Goal: Go to known website: Go to known website

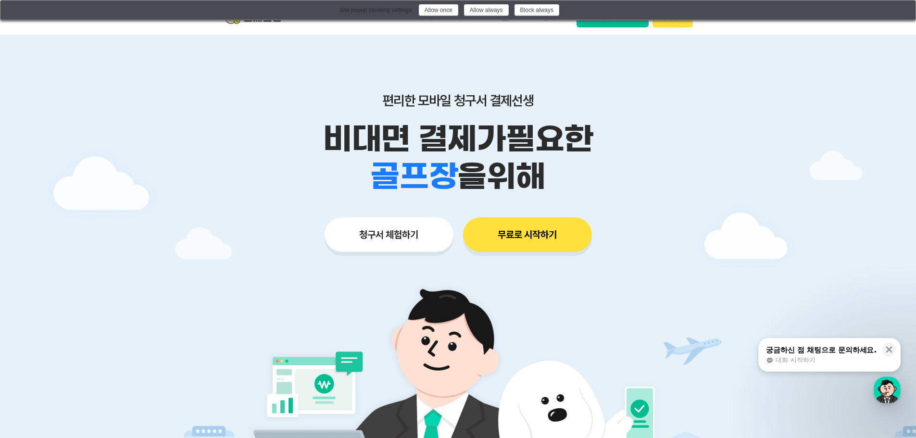
click at [906, 7] on button at bounding box center [903, 10] width 12 height 12
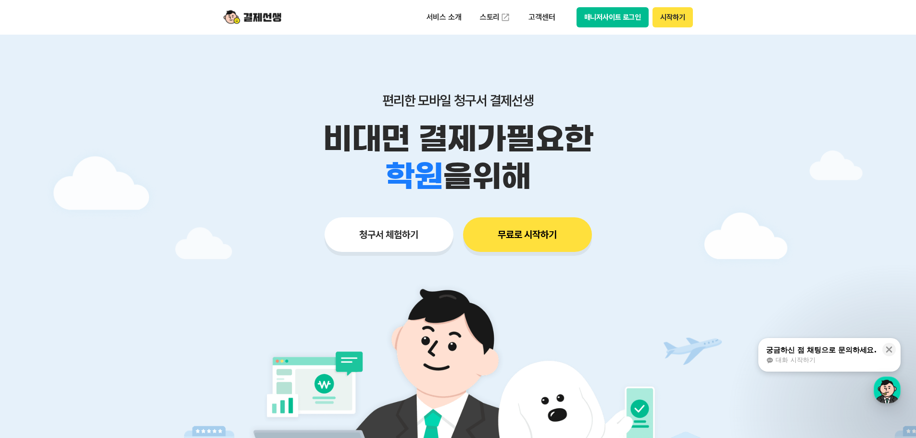
click at [611, 20] on button "매니저사이트 로그인" at bounding box center [613, 17] width 73 height 20
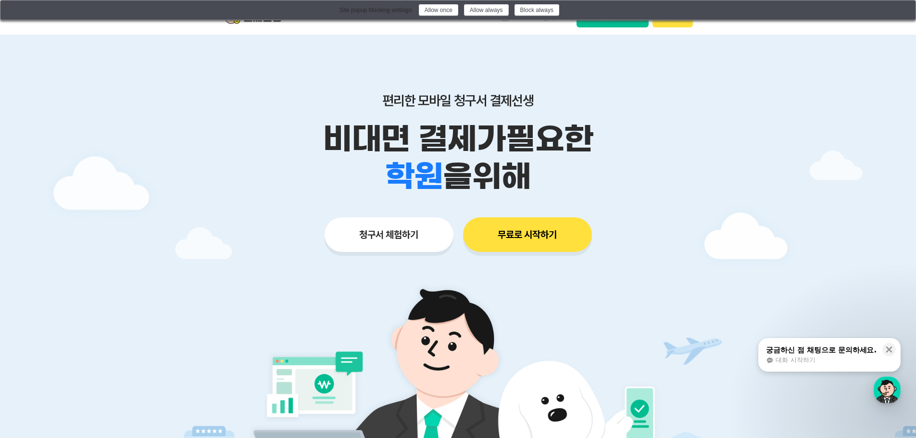
click at [906, 11] on img at bounding box center [903, 10] width 8 height 8
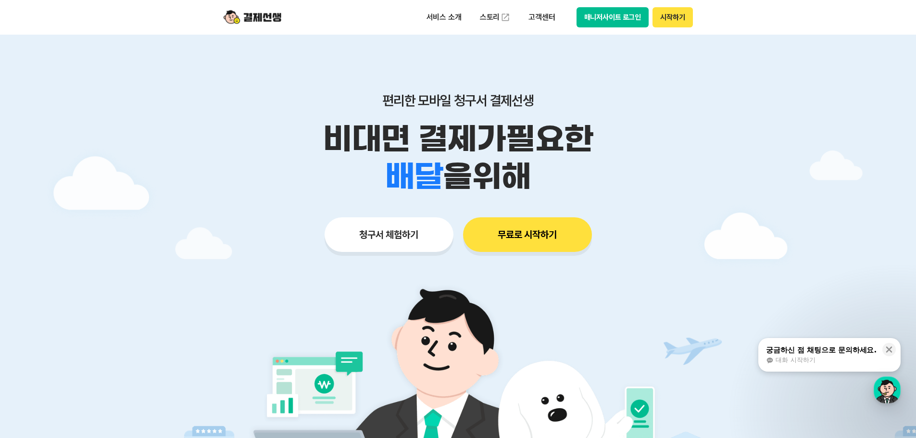
click at [622, 17] on button "매니저사이트 로그인" at bounding box center [613, 17] width 73 height 20
click at [0, 0] on div "Site popup blocking settings: Allow once Allow always Block always" at bounding box center [0, 0] width 0 height 0
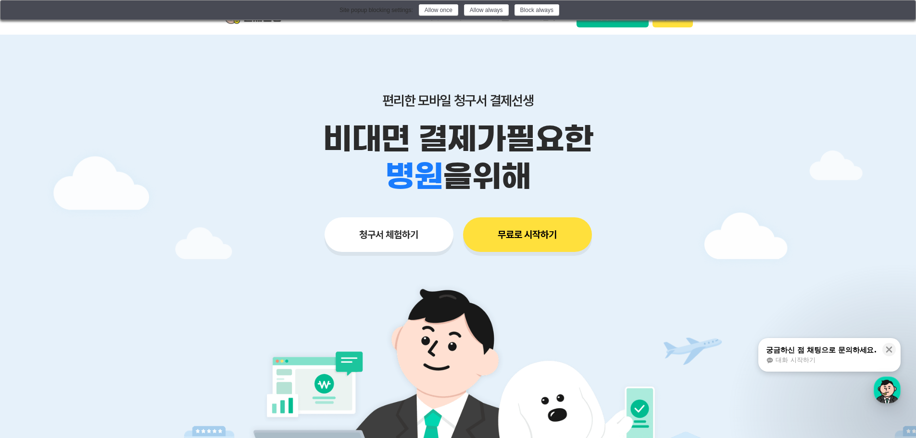
click at [617, 26] on button "매니저사이트 로그인" at bounding box center [613, 17] width 73 height 20
click at [908, 6] on button at bounding box center [903, 10] width 12 height 12
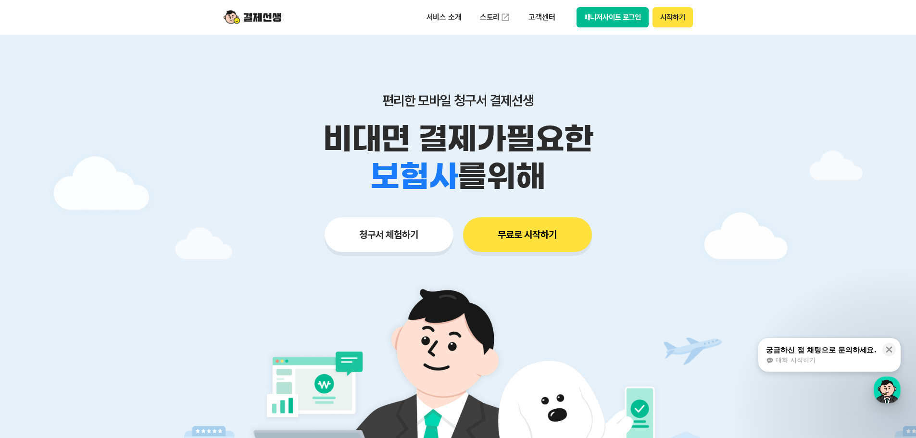
click at [633, 16] on button "매니저사이트 로그인" at bounding box center [613, 17] width 73 height 20
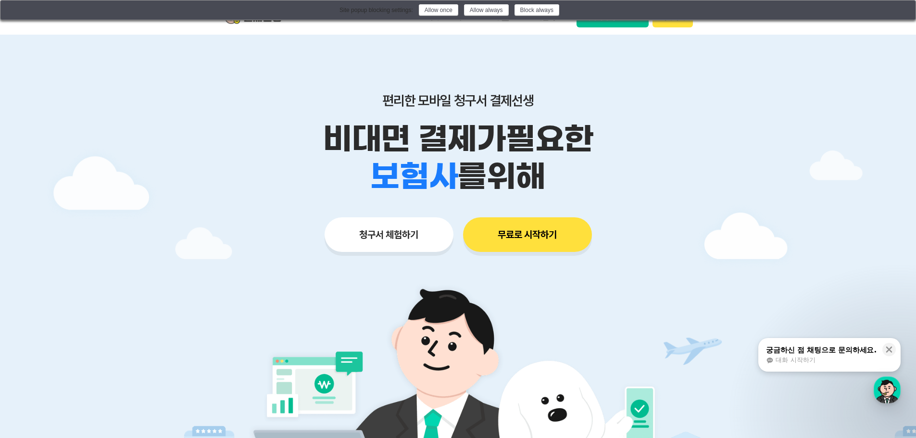
click at [632, 16] on div "Site popup blocking settings: Allow once Allow always Block always" at bounding box center [458, 10] width 900 height 12
click at [892, 5] on div "Site popup blocking settings: Allow once Allow always Block always" at bounding box center [458, 10] width 900 height 12
click at [904, 8] on button at bounding box center [903, 10] width 12 height 12
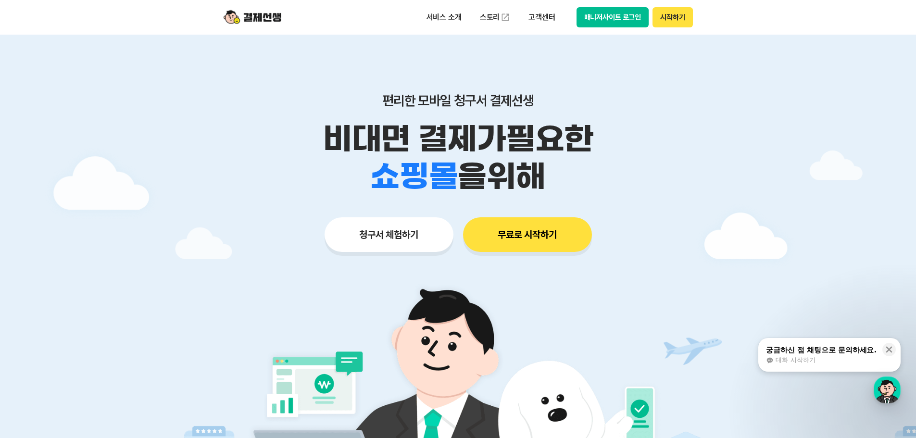
click at [615, 17] on button "매니저사이트 로그인" at bounding box center [613, 17] width 73 height 20
